Goal: Task Accomplishment & Management: Manage account settings

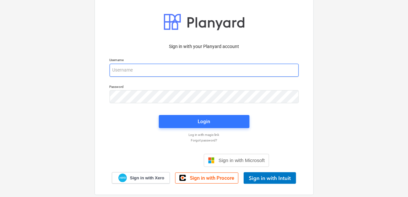
click at [180, 74] on input "email" at bounding box center [204, 70] width 189 height 13
type input "[PERSON_NAME][EMAIL_ADDRESS][DOMAIN_NAME]"
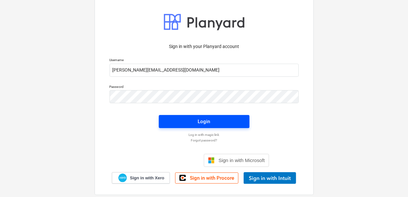
click at [187, 121] on span "Login" at bounding box center [204, 121] width 75 height 8
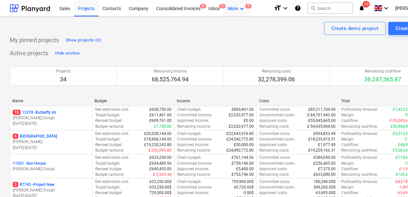
click at [230, 11] on div "More keyboard_arrow_down 5" at bounding box center [237, 8] width 26 height 17
click at [233, 12] on div at bounding box center [204, 98] width 408 height 197
click at [233, 10] on div "More keyboard_arrow_down 5" at bounding box center [237, 8] width 26 height 17
click at [146, 12] on div at bounding box center [204, 98] width 408 height 197
click at [144, 11] on div "Company" at bounding box center [138, 8] width 27 height 17
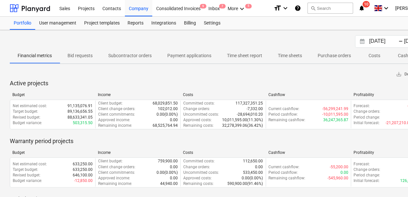
click at [214, 30] on div "[DATE] Press the down arrow key to interact with the calendar and select a date…" at bounding box center [223, 125] width 446 height 191
click at [213, 26] on div "Settings" at bounding box center [212, 23] width 24 height 13
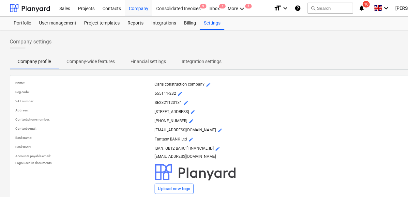
click at [138, 62] on p "Financial settings" at bounding box center [149, 61] width 36 height 7
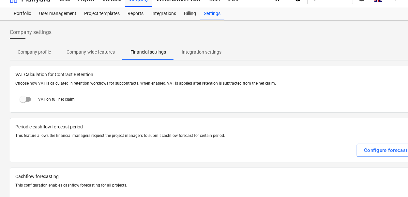
scroll to position [10, 0]
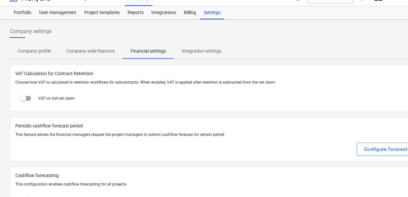
click at [30, 98] on input "checkbox" at bounding box center [23, 98] width 16 height 16
checkbox input "true"
